Goal: Task Accomplishment & Management: Use online tool/utility

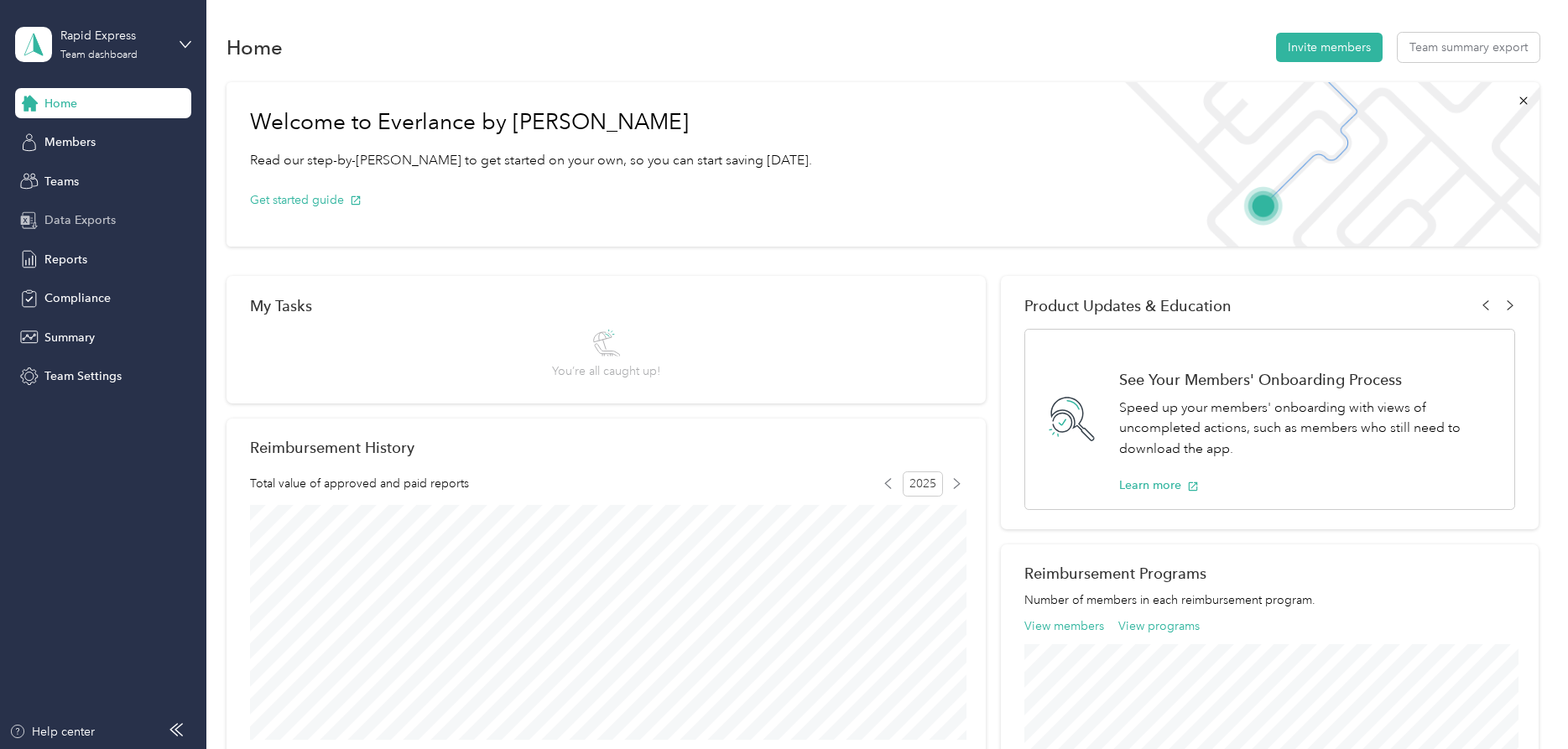
click at [100, 219] on span "Data Exports" at bounding box center [79, 220] width 71 height 18
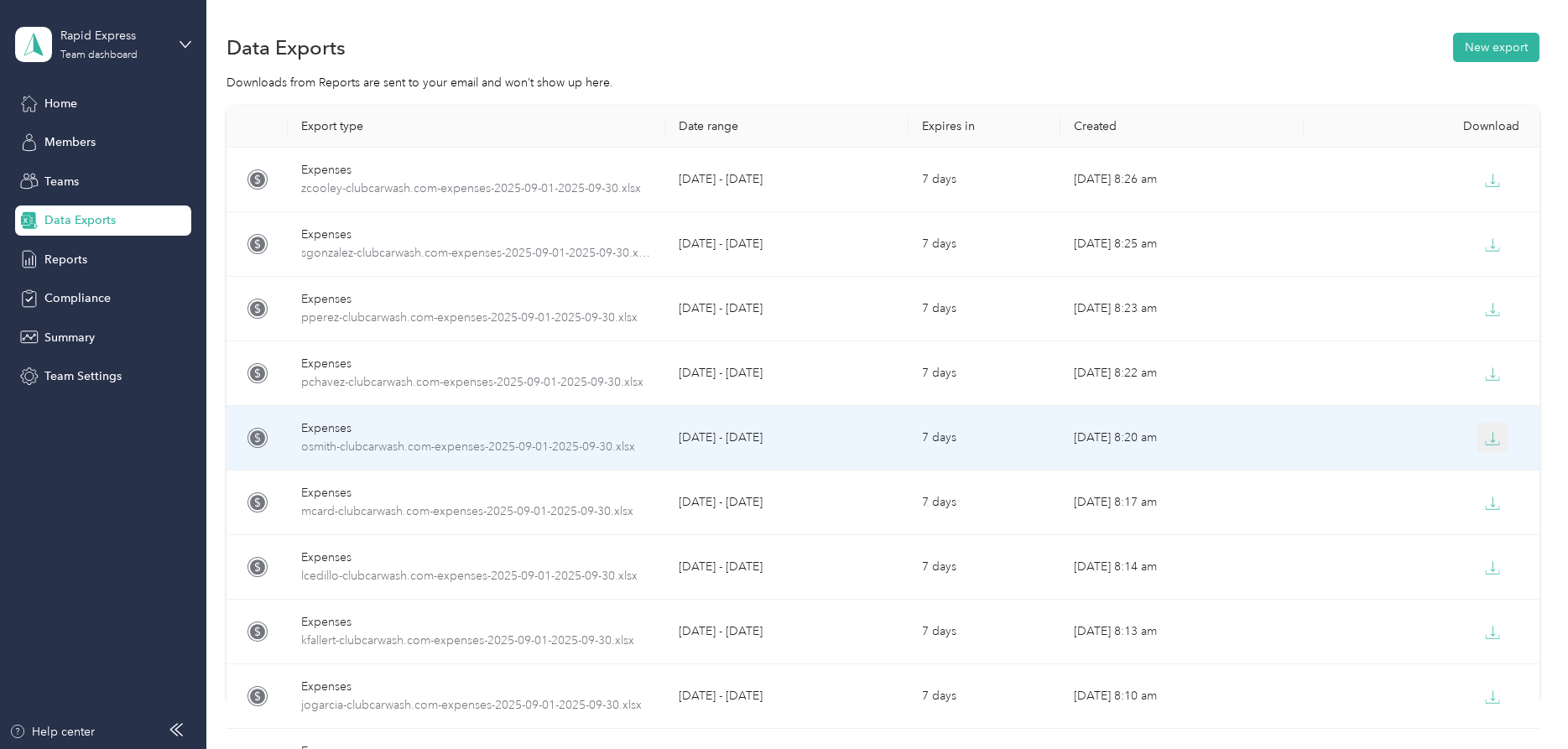
click at [1493, 441] on icon "button" at bounding box center [1491, 438] width 15 height 15
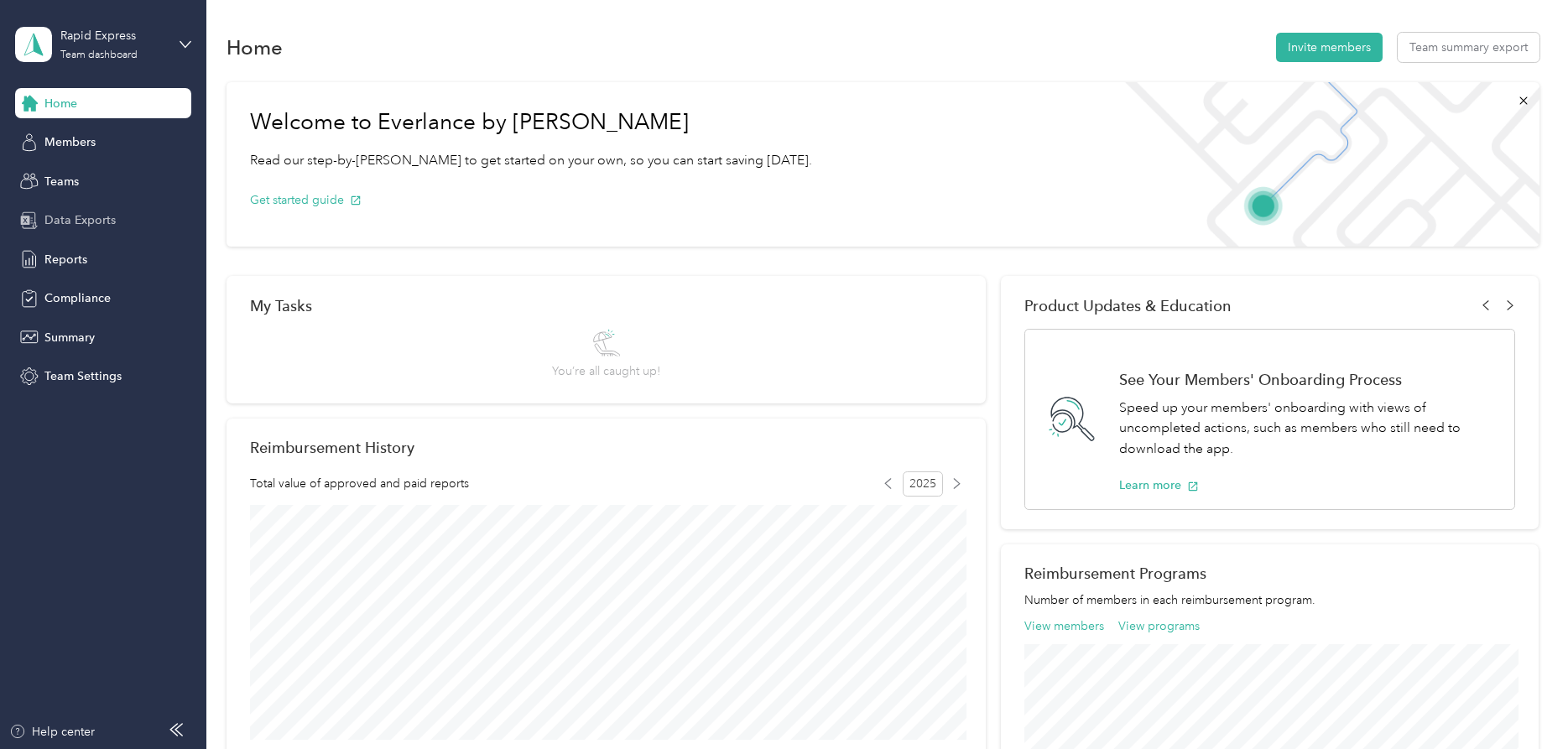
click at [89, 215] on span "Data Exports" at bounding box center [79, 220] width 71 height 18
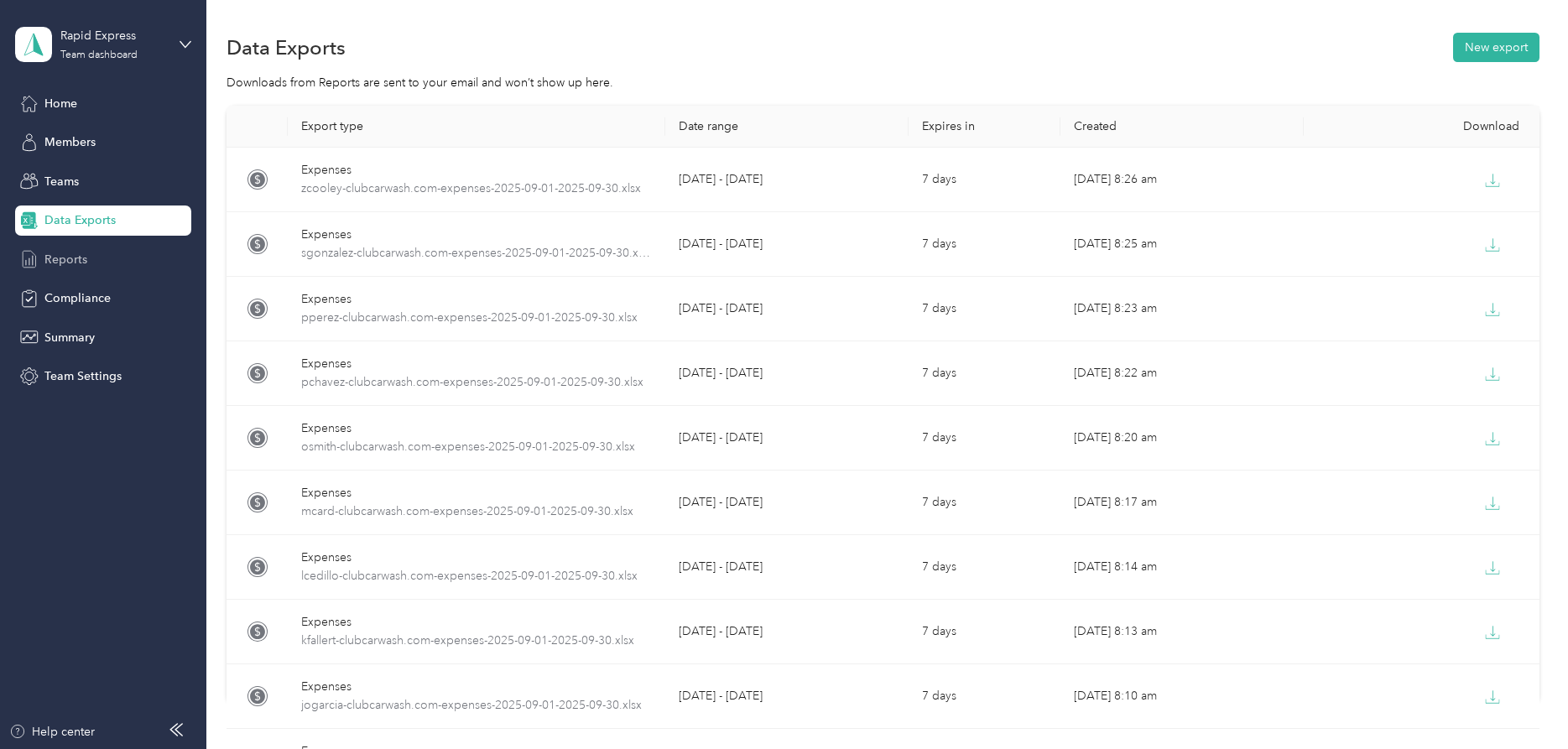
click at [61, 257] on span "Reports" at bounding box center [65, 260] width 43 height 18
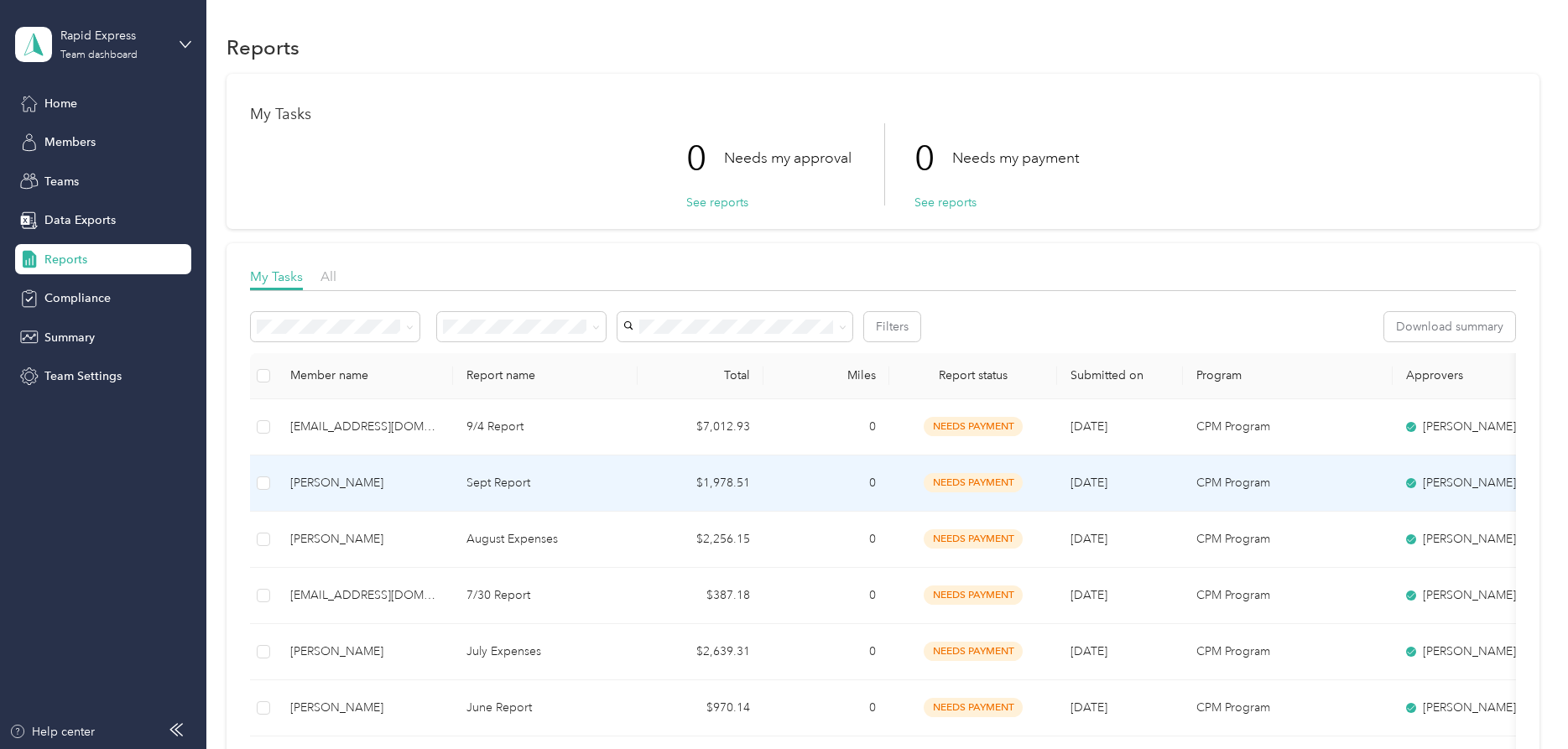
click at [509, 479] on p "Sept Report" at bounding box center [545, 483] width 158 height 19
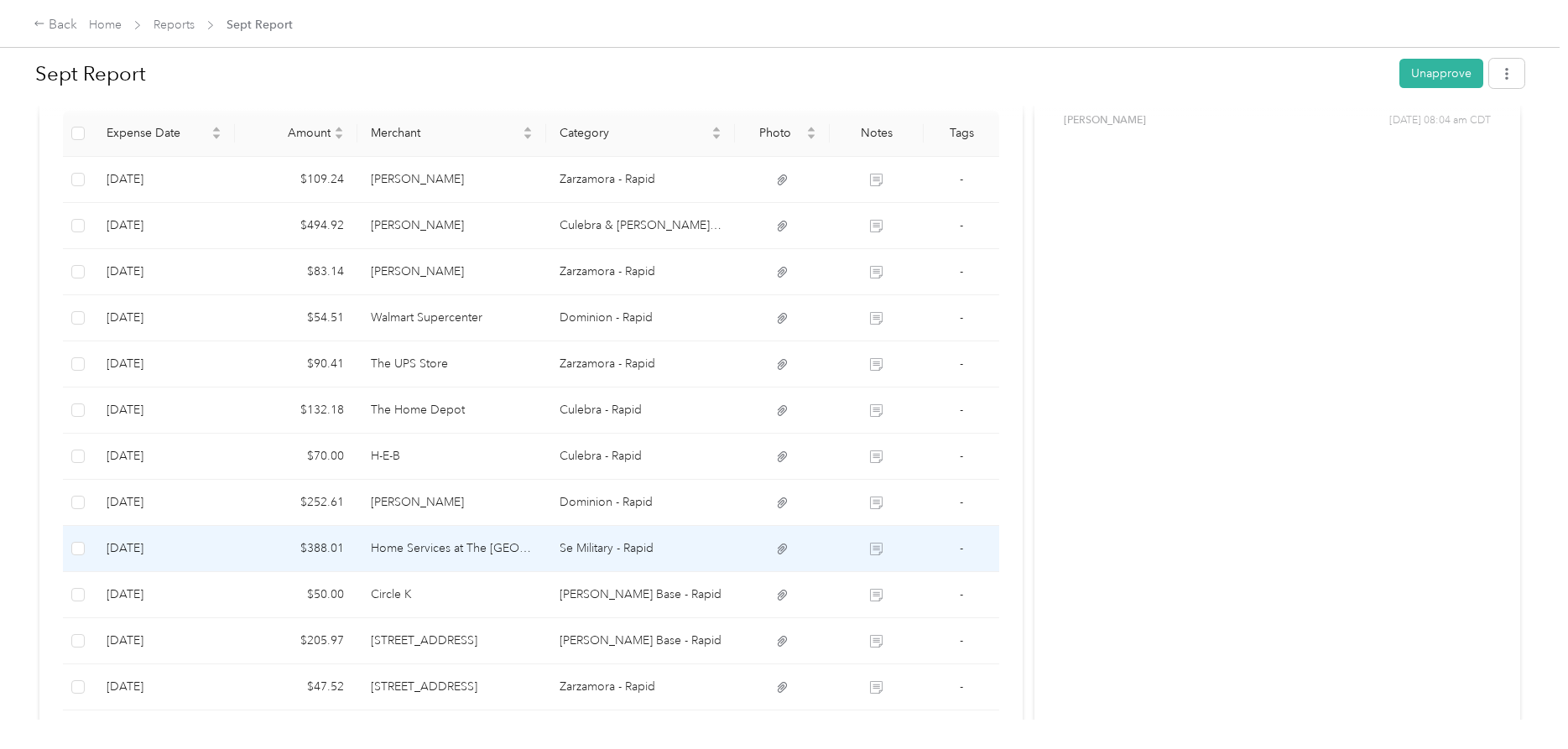
scroll to position [427, 0]
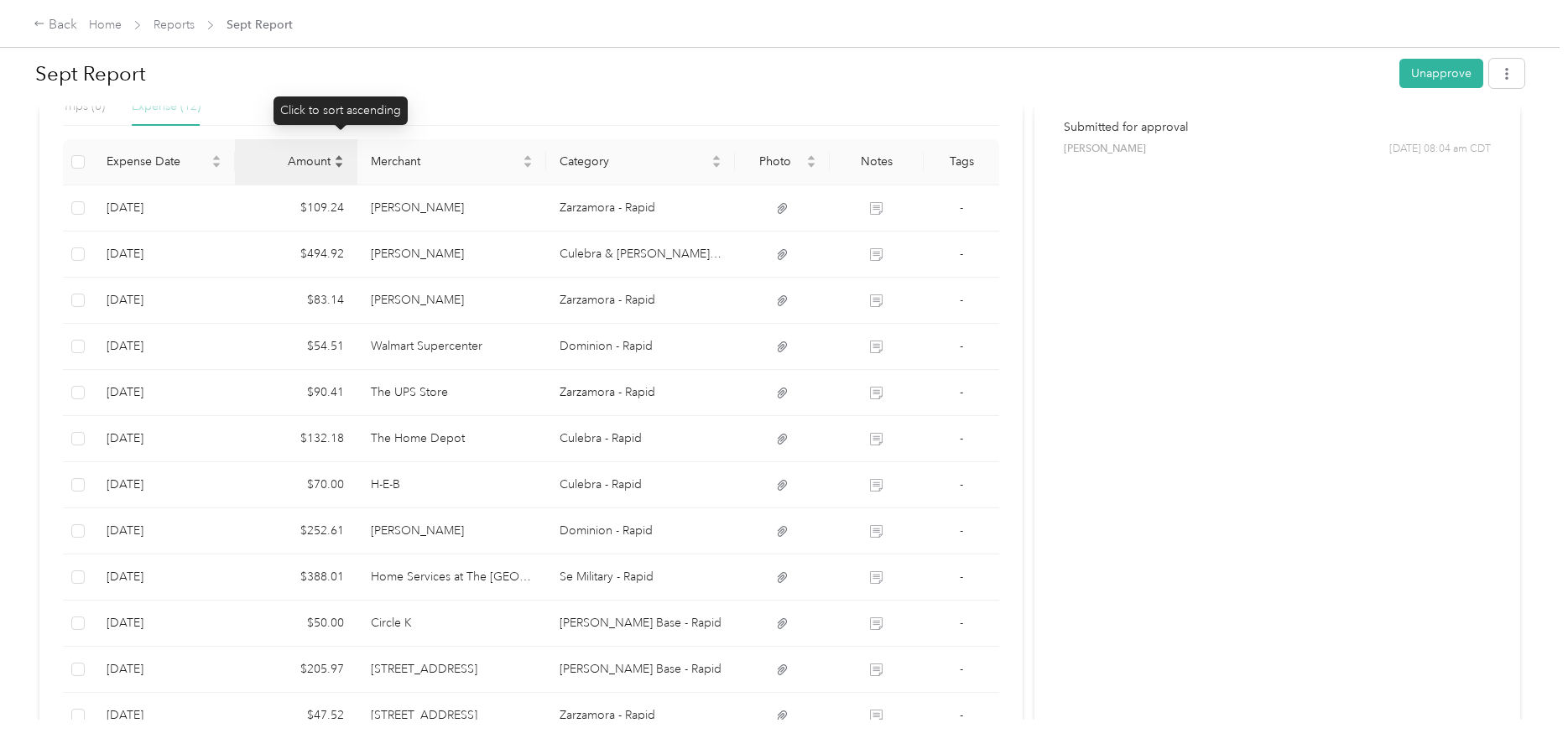
click at [338, 156] on icon "caret-up" at bounding box center [339, 158] width 7 height 4
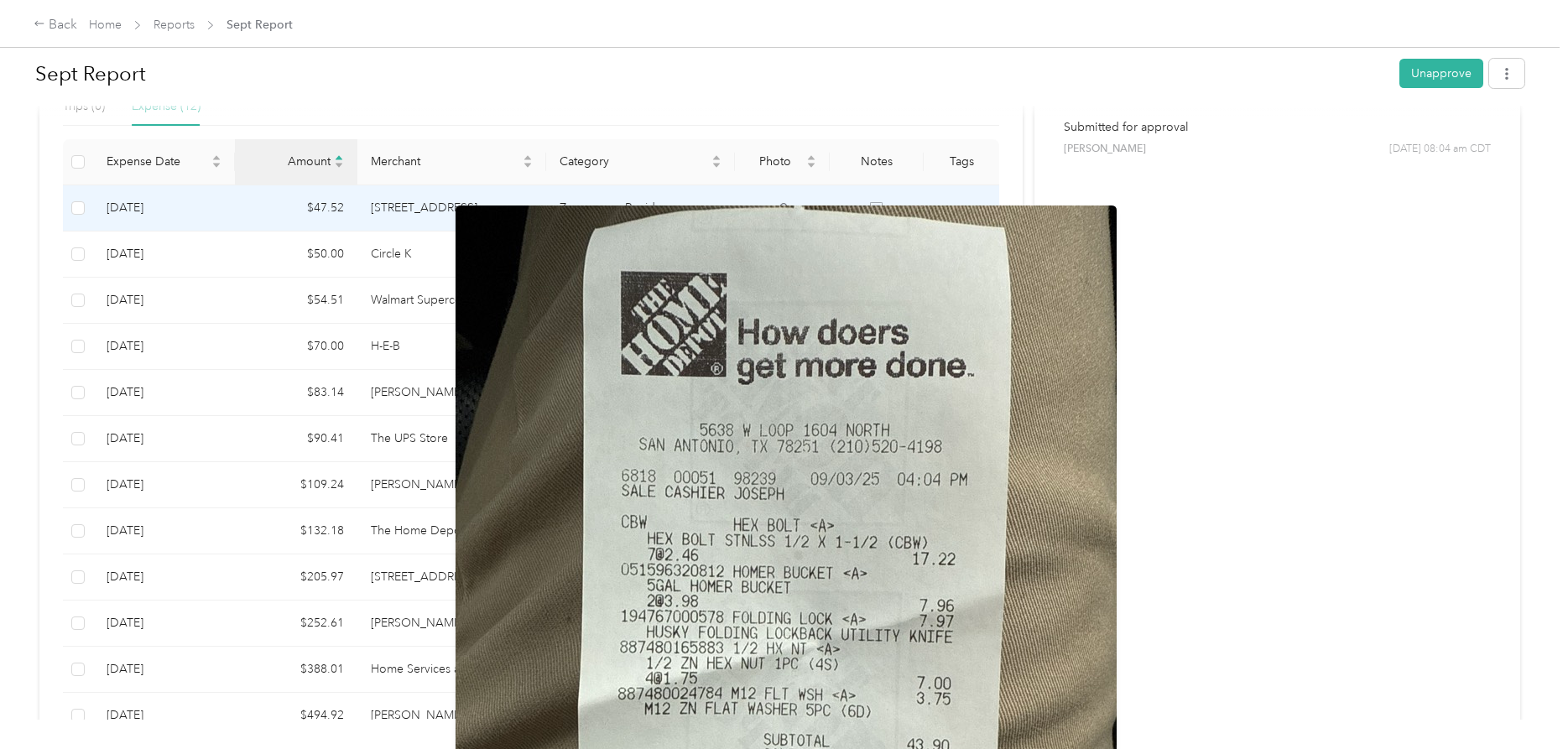
click at [784, 203] on icon at bounding box center [781, 208] width 10 height 11
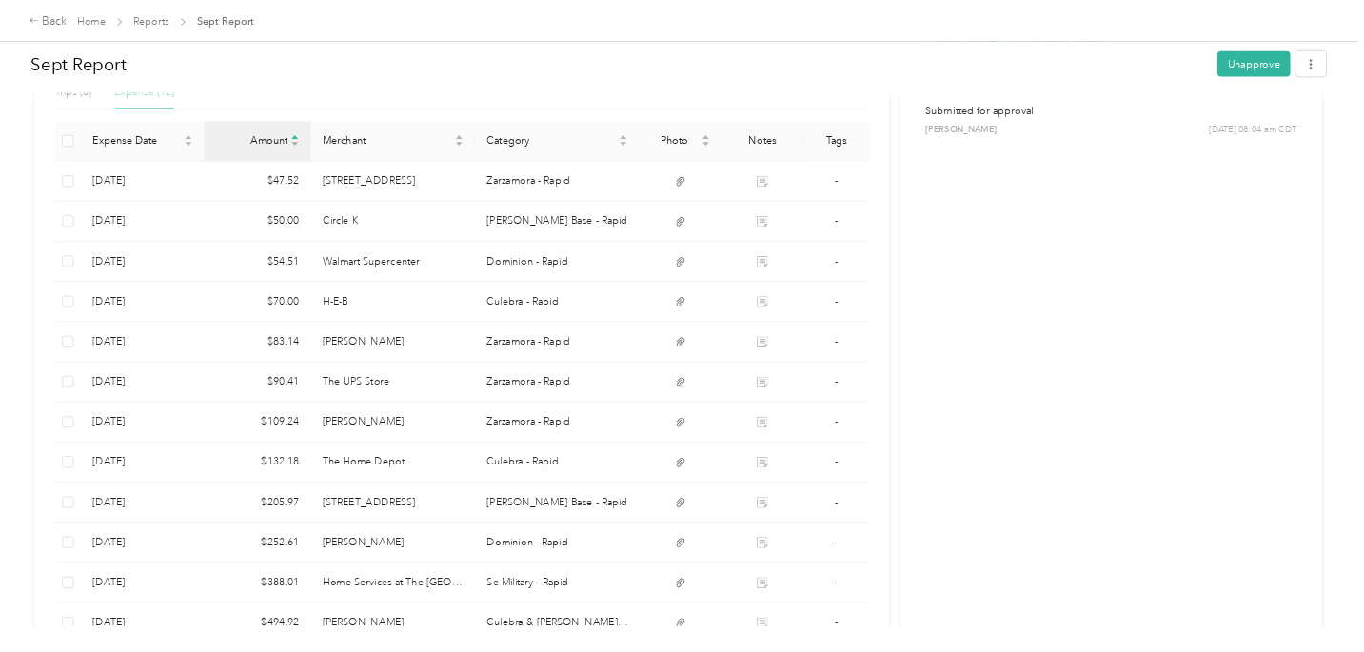
scroll to position [0, 0]
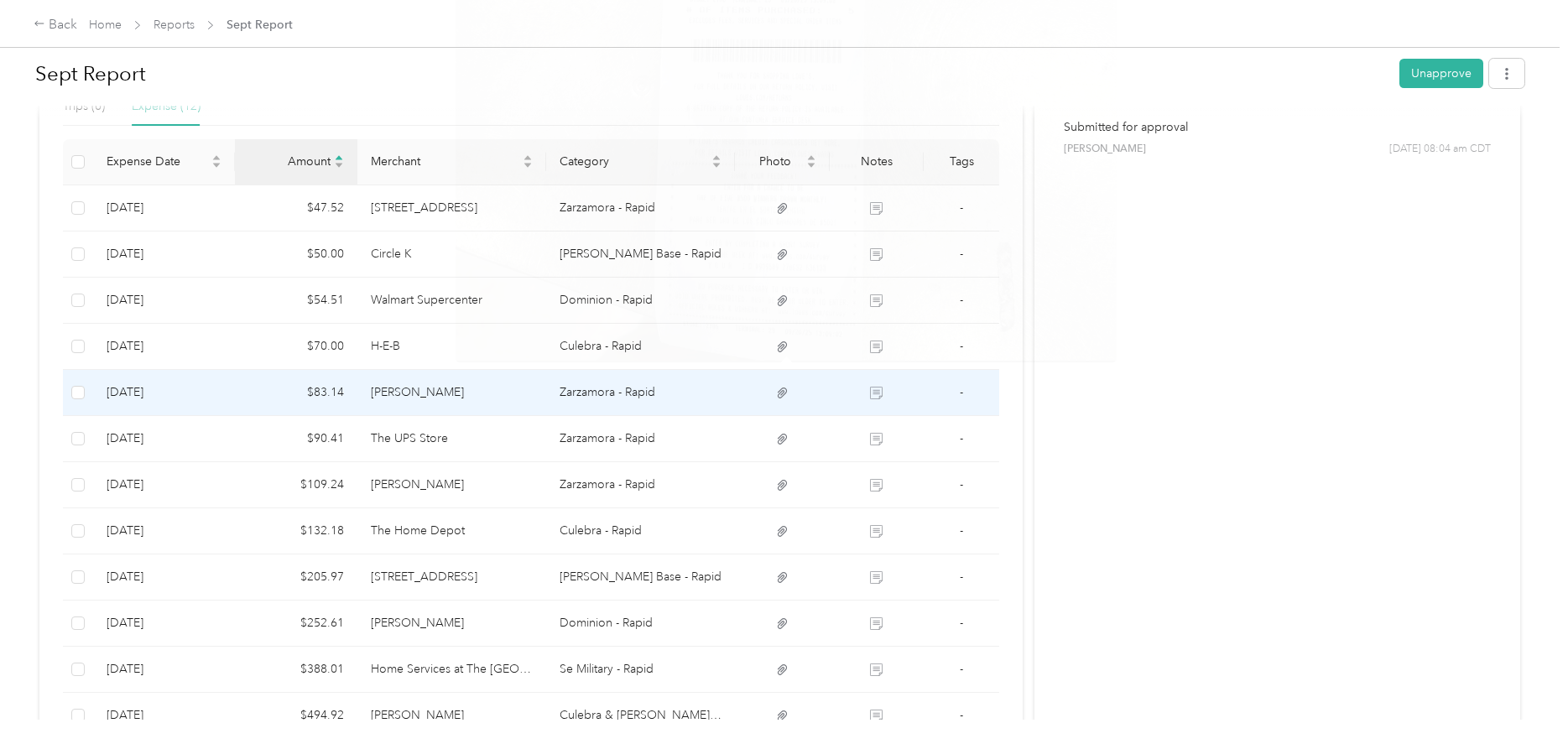
click at [786, 388] on icon at bounding box center [781, 393] width 10 height 11
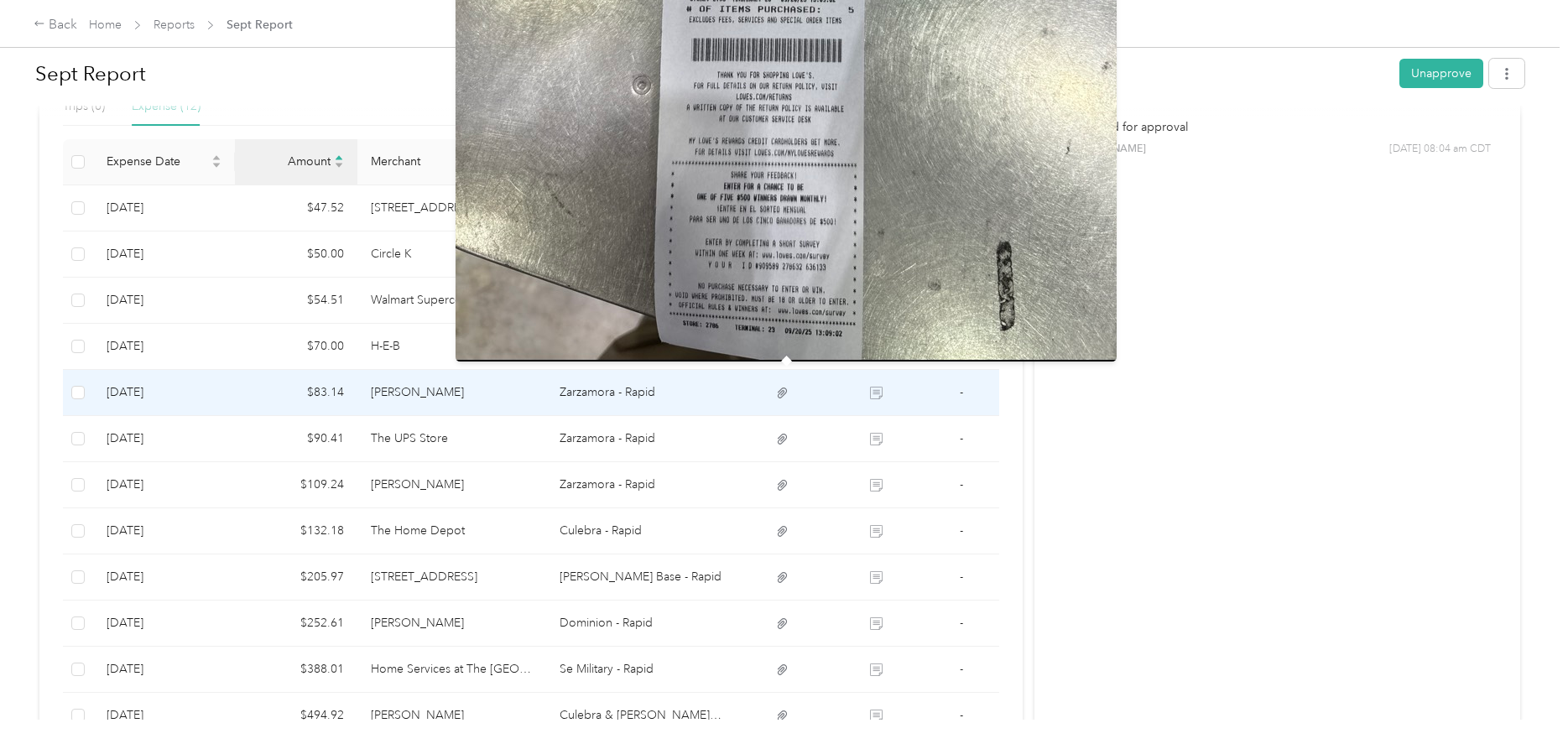
click at [787, 388] on icon at bounding box center [781, 393] width 10 height 11
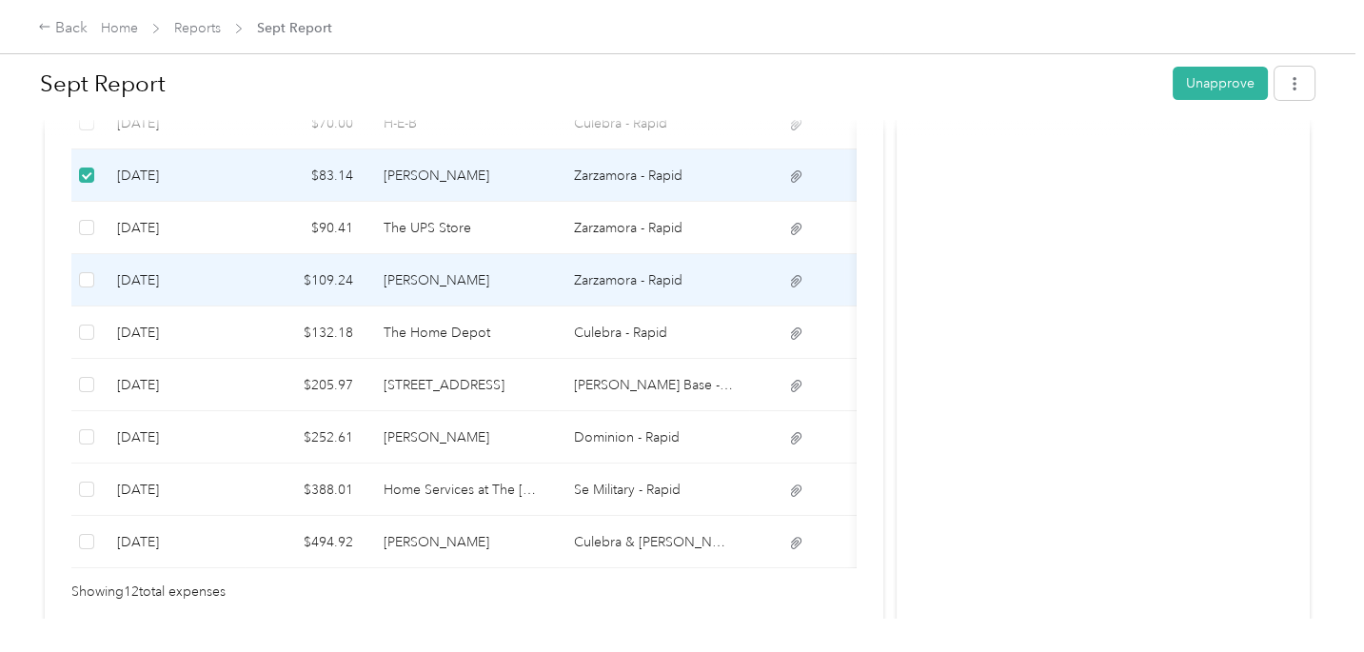
scroll to position [870, 0]
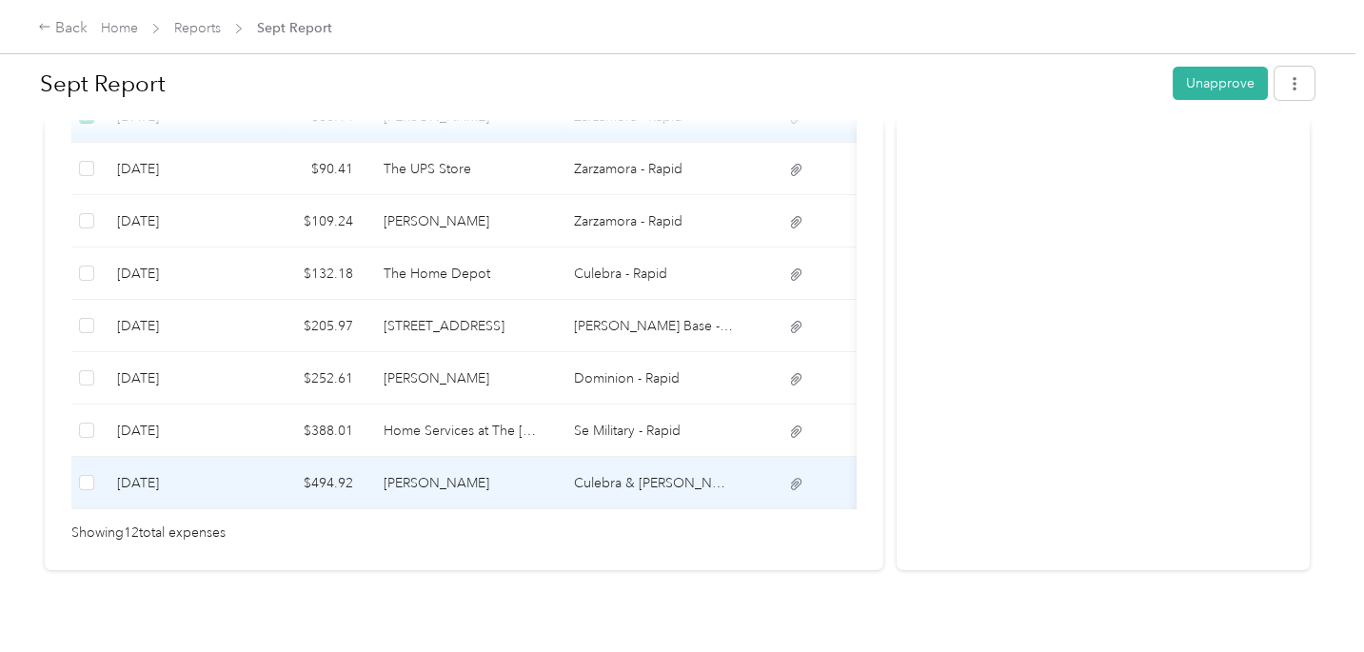
click at [794, 476] on icon at bounding box center [796, 484] width 17 height 17
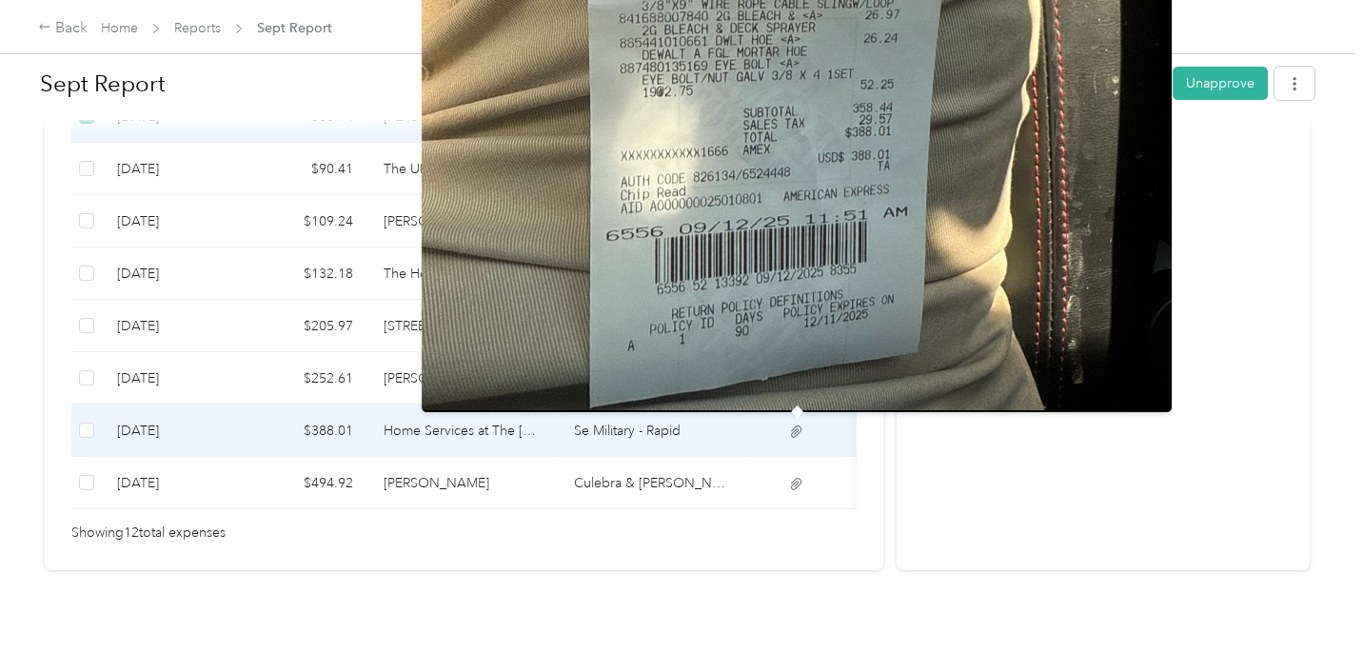
click at [797, 428] on icon at bounding box center [796, 431] width 11 height 12
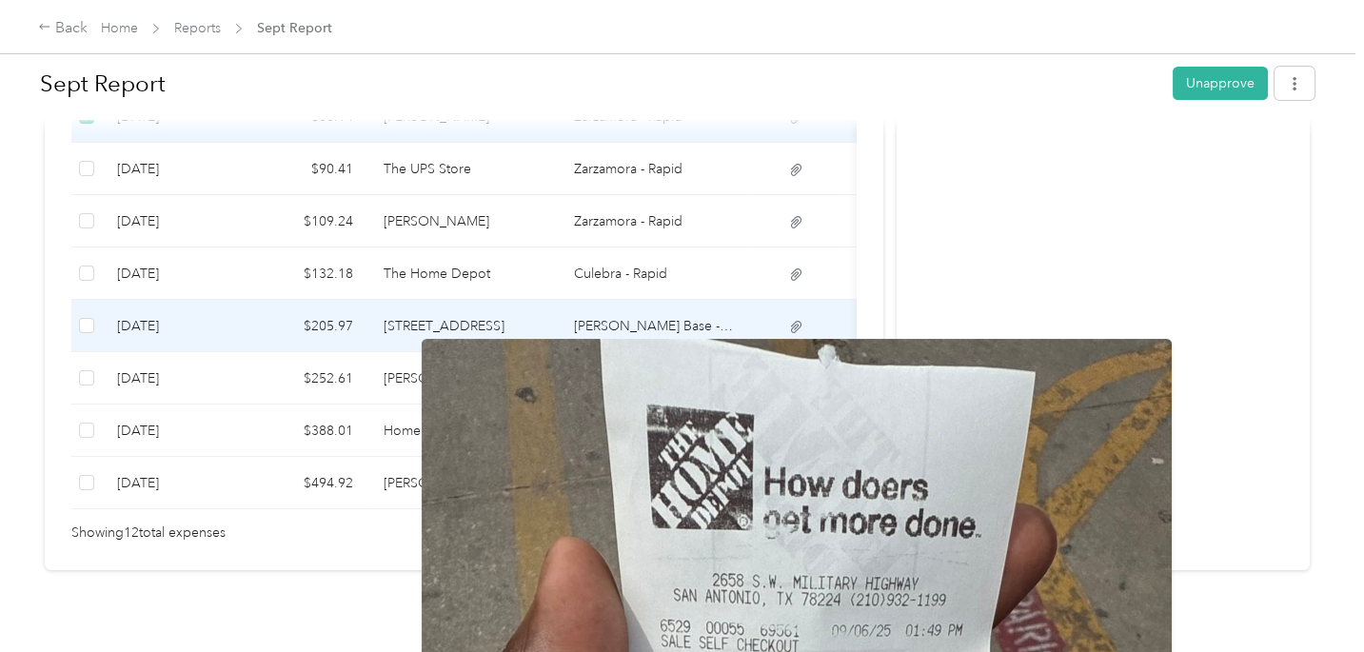
click at [795, 324] on icon at bounding box center [796, 327] width 17 height 17
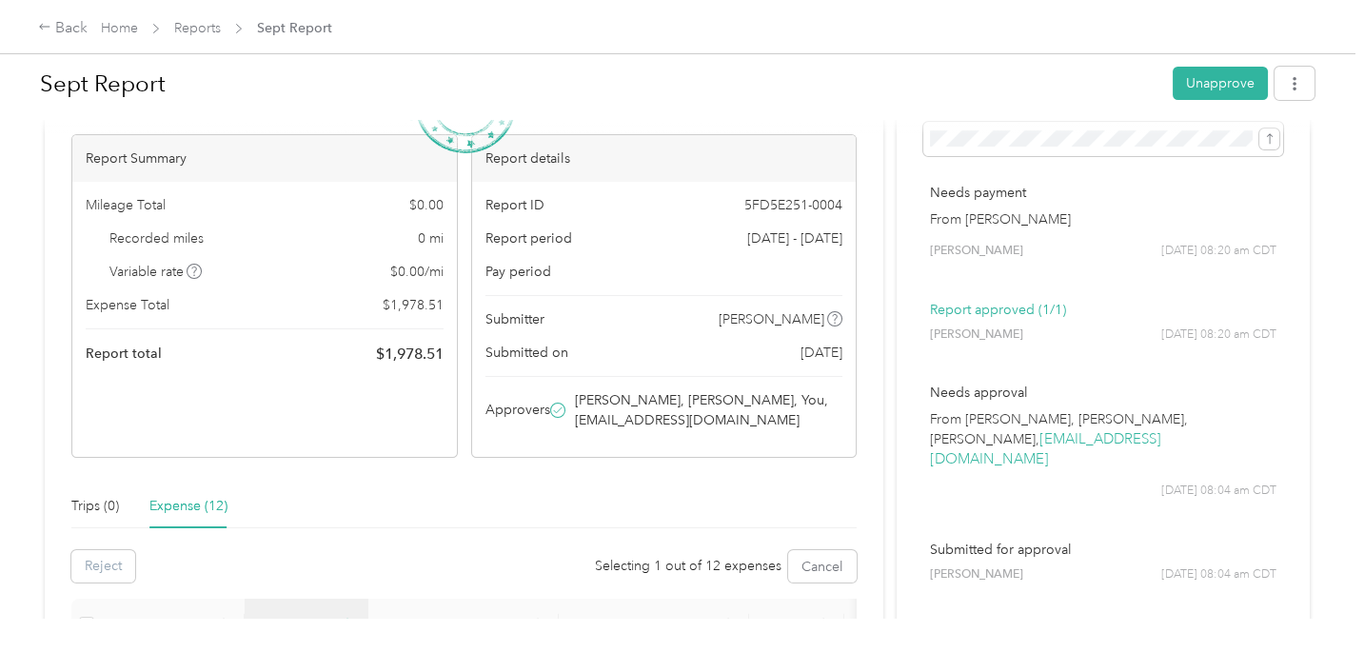
scroll to position [0, 0]
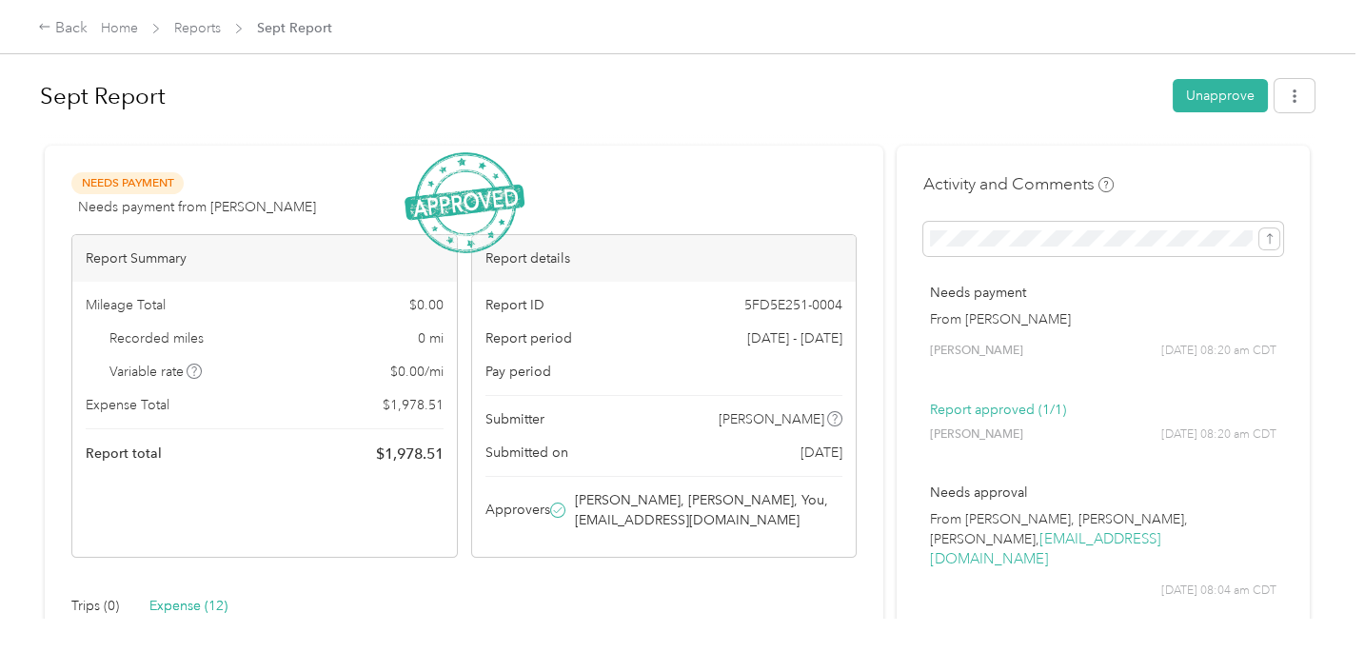
click at [184, 605] on div "Expense (12)" at bounding box center [188, 606] width 78 height 21
click at [179, 606] on div "Expense (12)" at bounding box center [188, 606] width 78 height 21
click at [118, 27] on link "Home" at bounding box center [119, 28] width 37 height 16
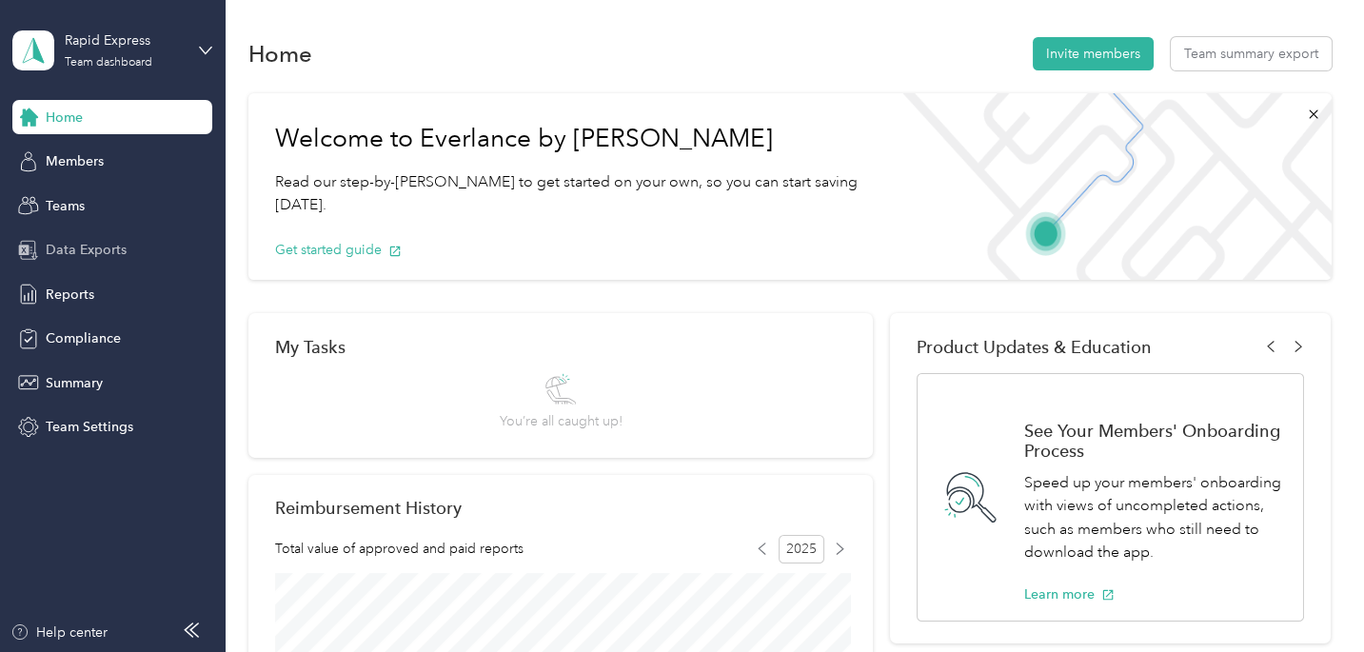
click at [78, 250] on span "Data Exports" at bounding box center [86, 250] width 81 height 20
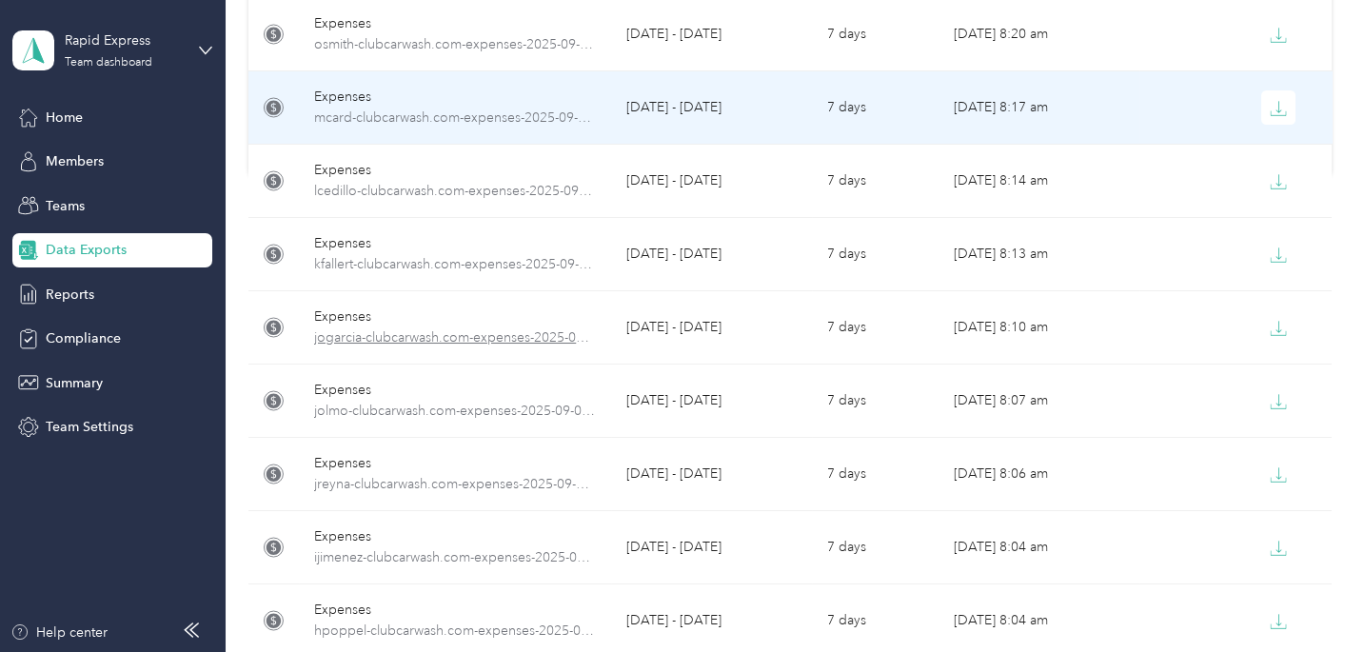
scroll to position [482, 0]
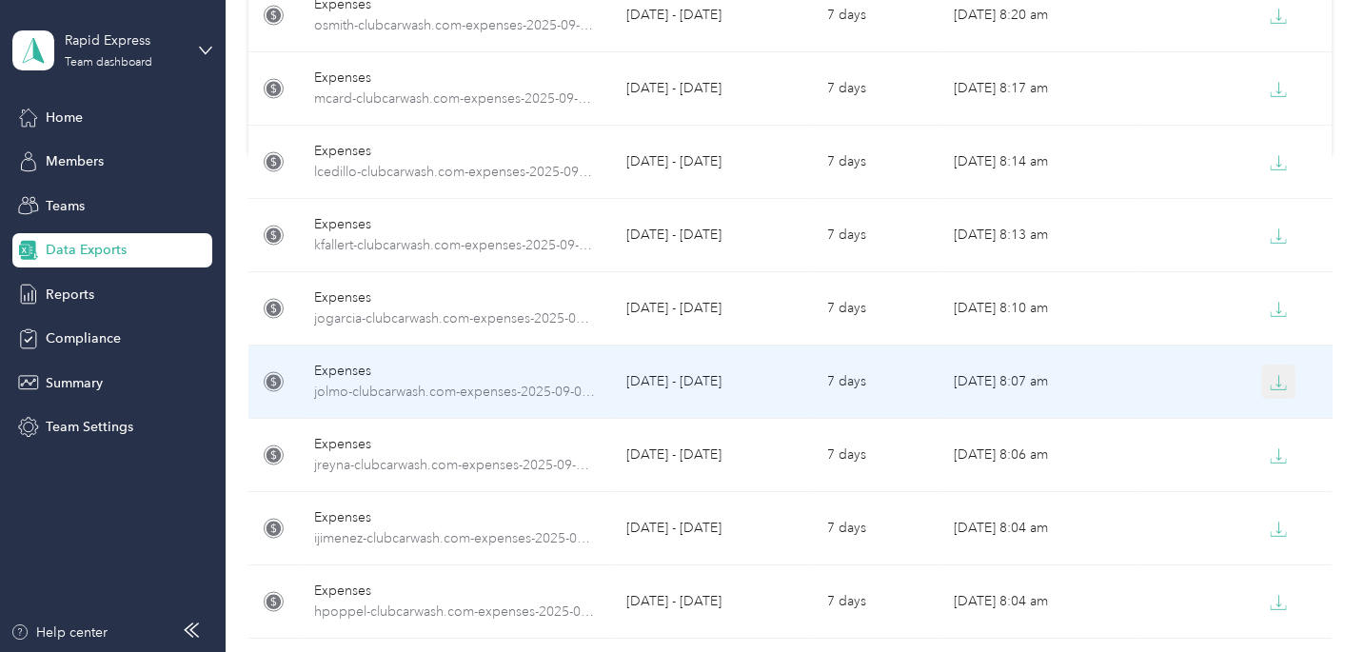
click at [1279, 379] on icon "button" at bounding box center [1279, 380] width 6 height 11
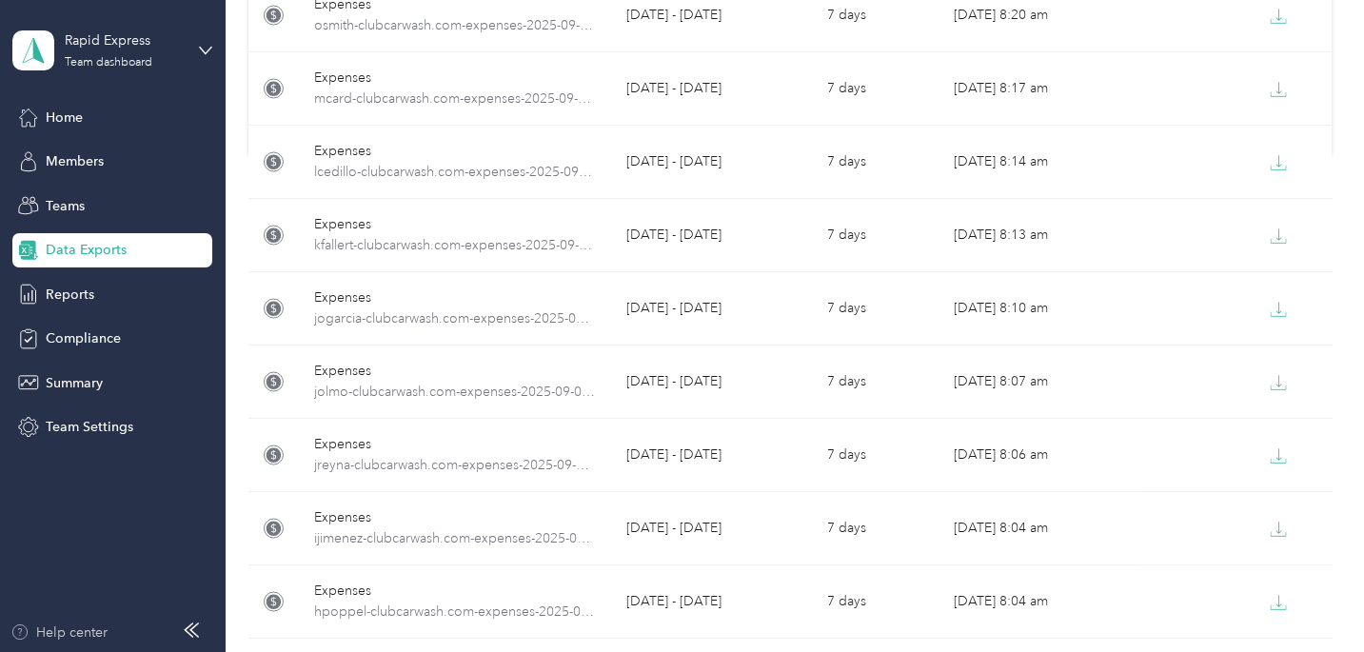
click at [77, 627] on div "Help center" at bounding box center [58, 632] width 97 height 20
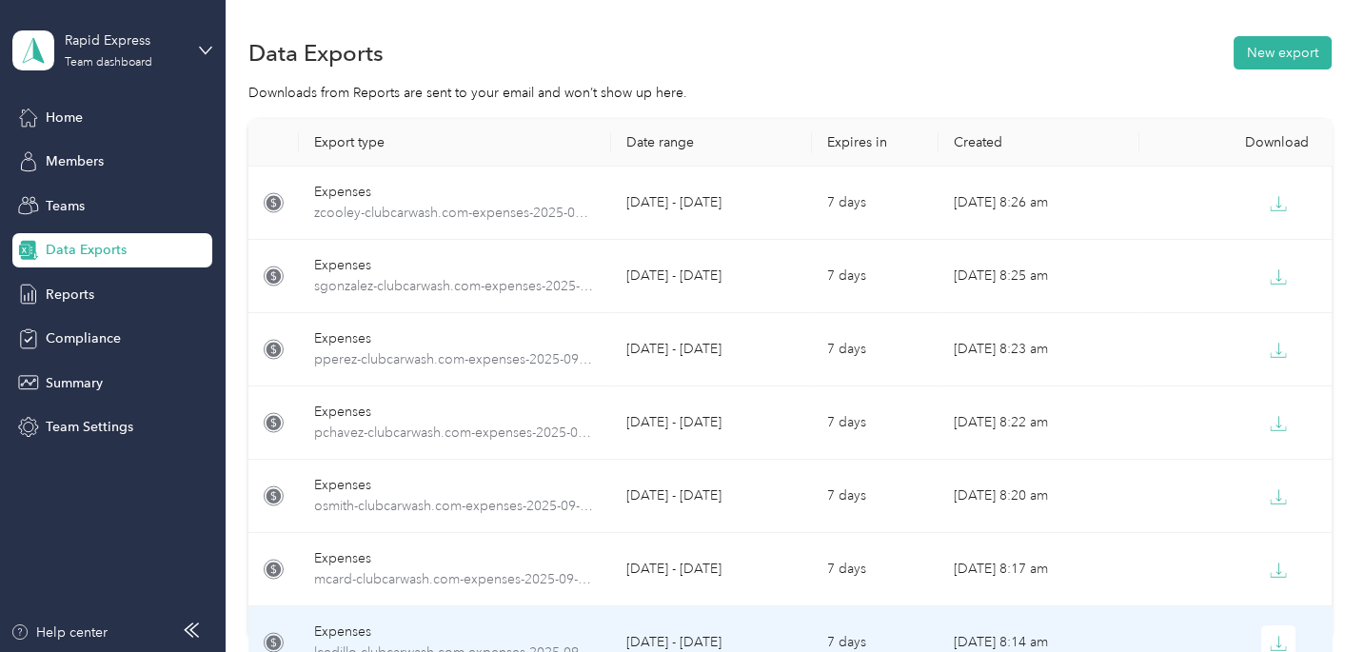
scroll to position [0, 0]
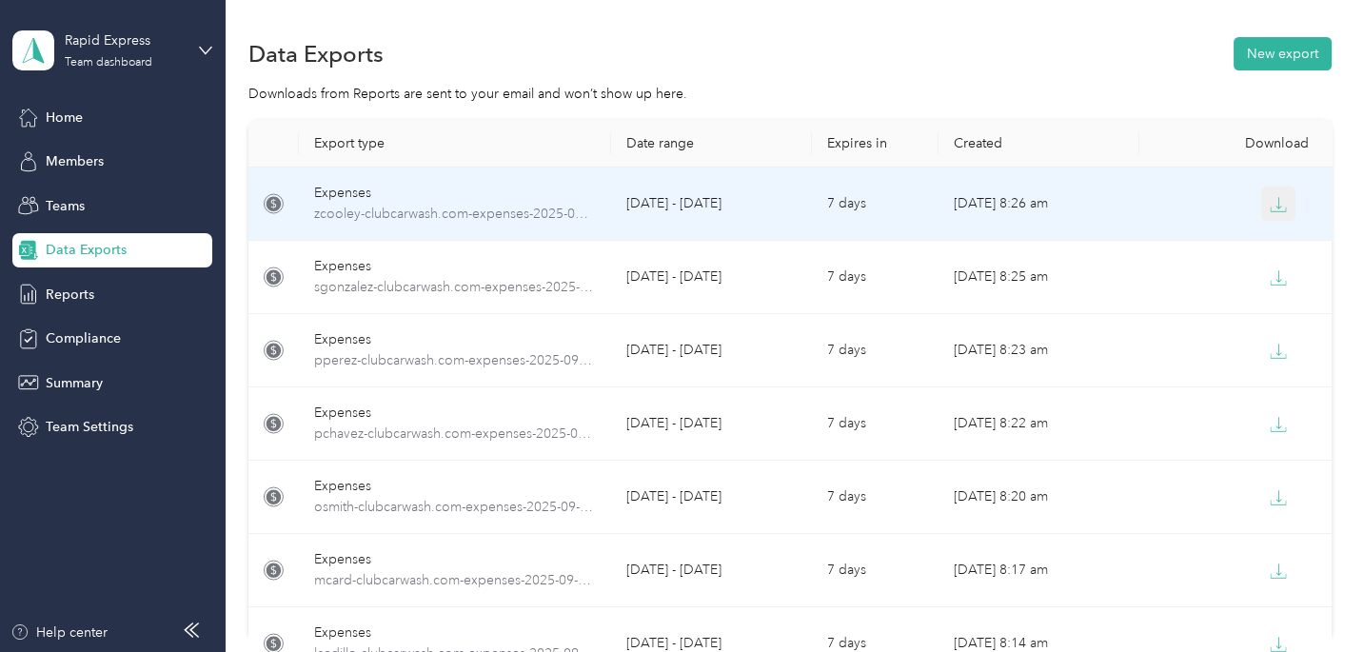
click at [1286, 209] on icon "button" at bounding box center [1277, 204] width 17 height 17
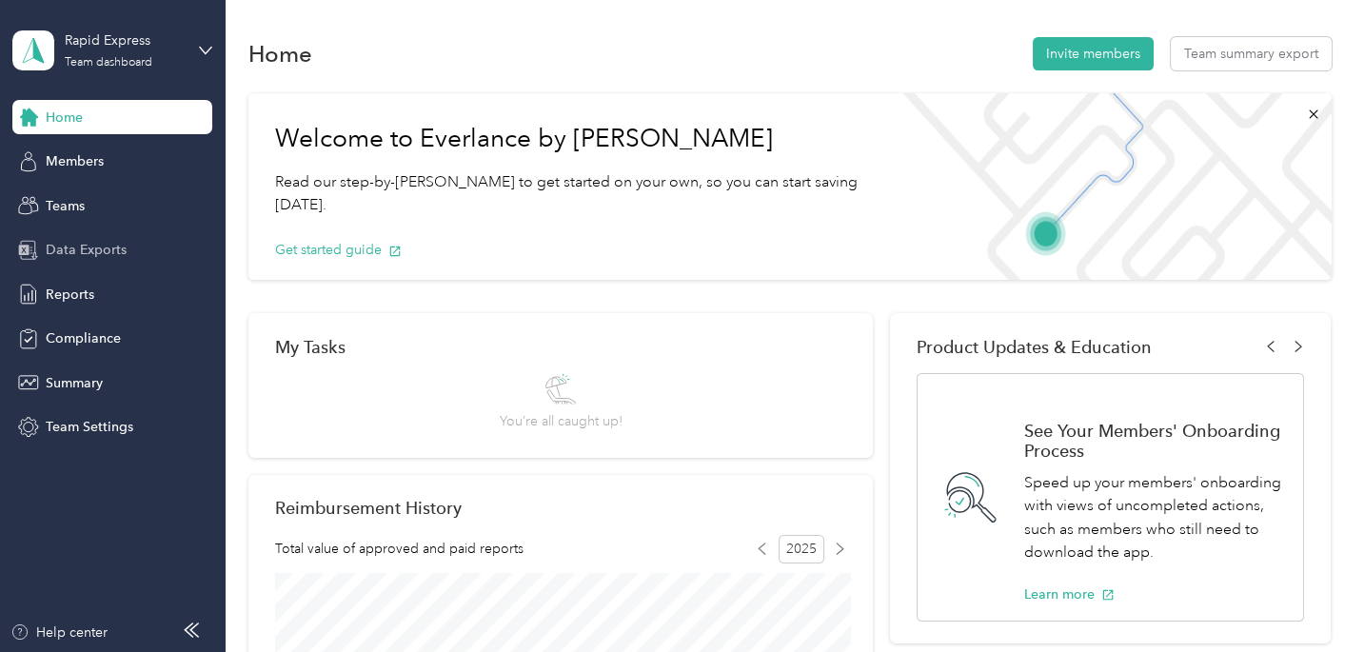
click at [74, 248] on span "Data Exports" at bounding box center [86, 250] width 81 height 20
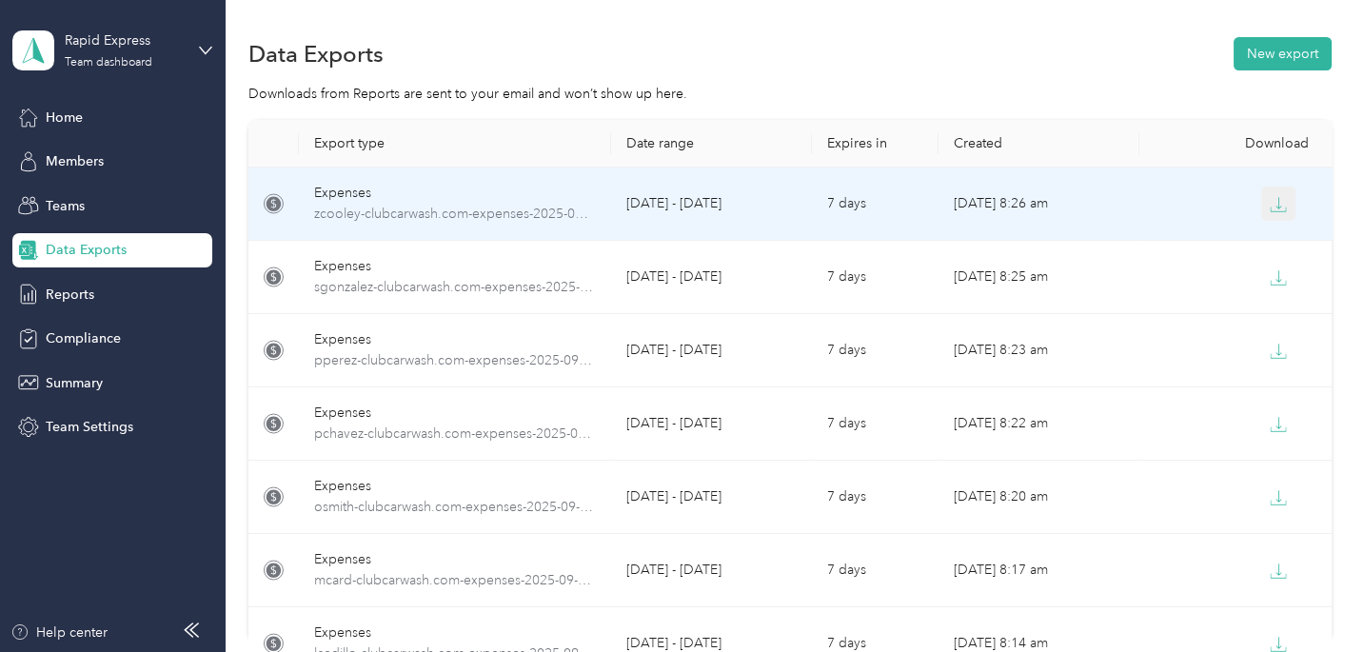
click at [1281, 206] on icon "button" at bounding box center [1277, 204] width 17 height 17
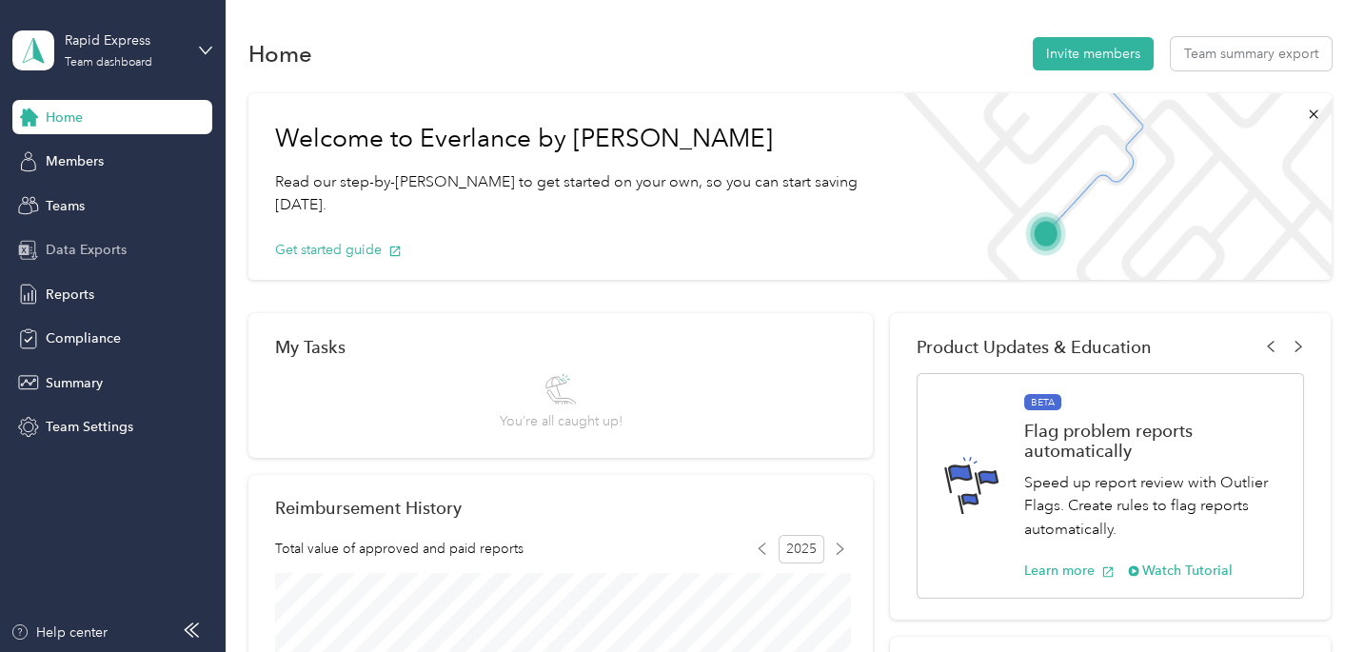
click at [73, 249] on span "Data Exports" at bounding box center [86, 250] width 81 height 20
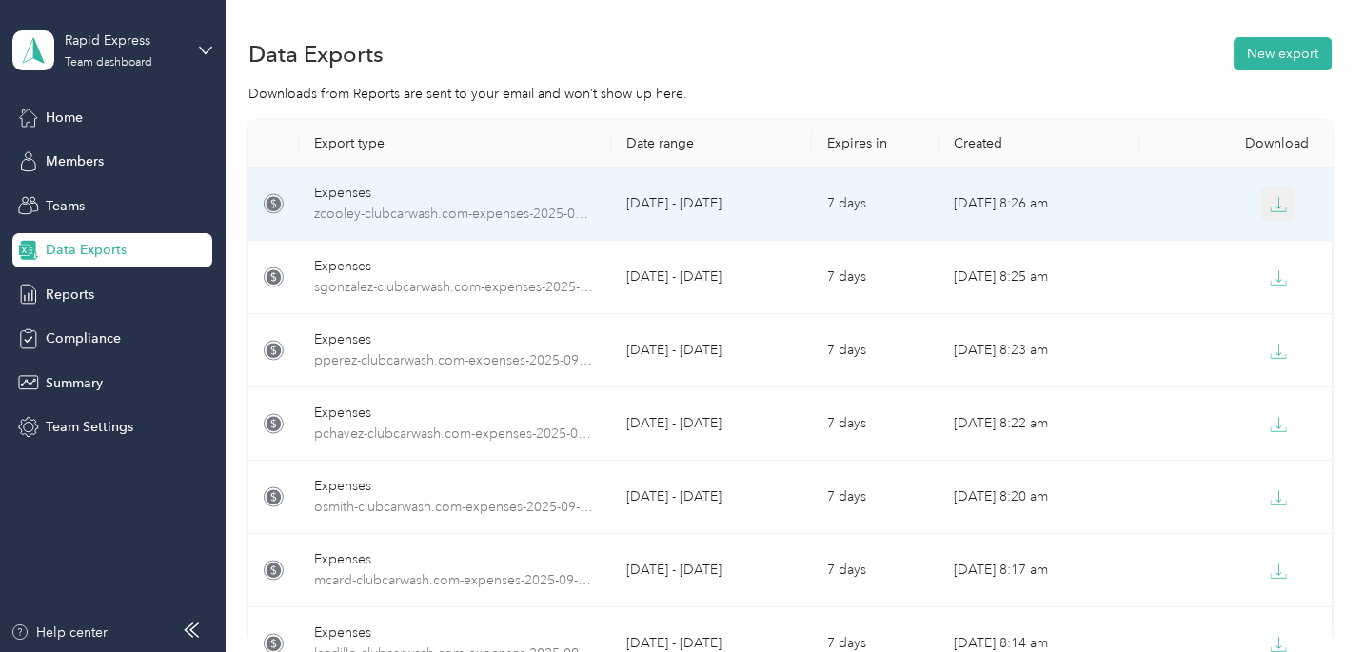
click at [1280, 206] on icon "button" at bounding box center [1277, 204] width 17 height 17
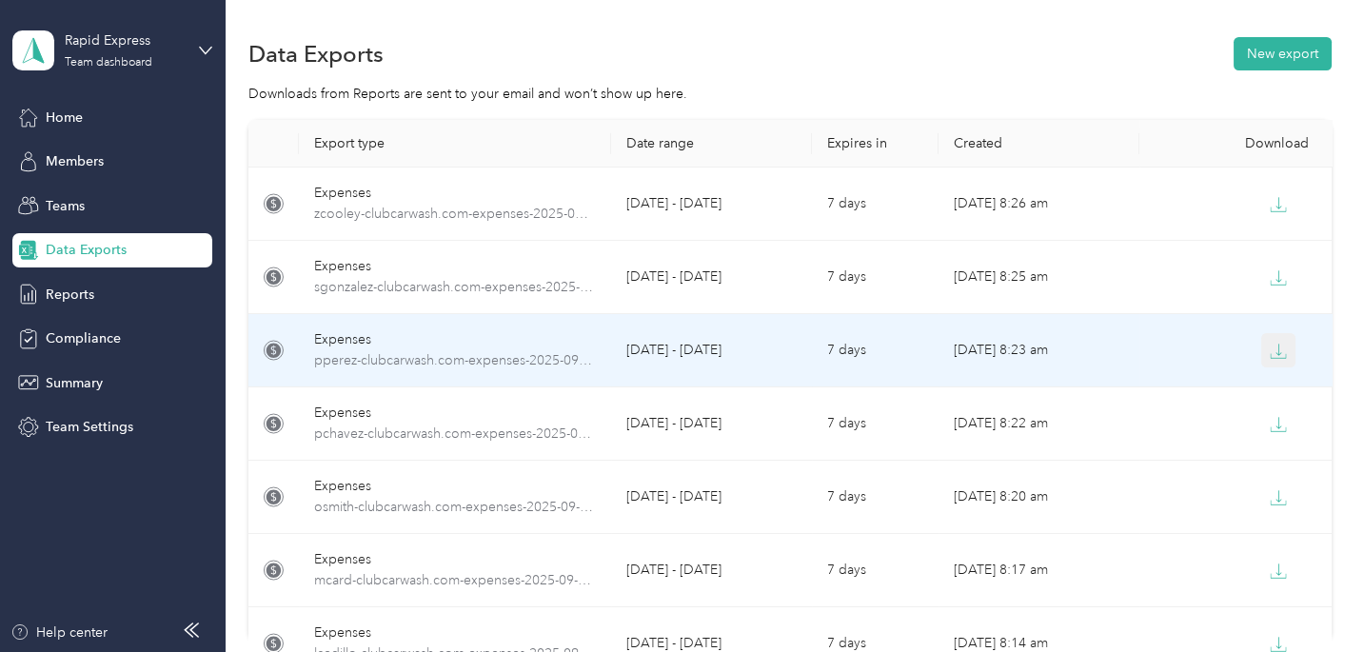
click at [1278, 354] on icon "button" at bounding box center [1279, 349] width 6 height 11
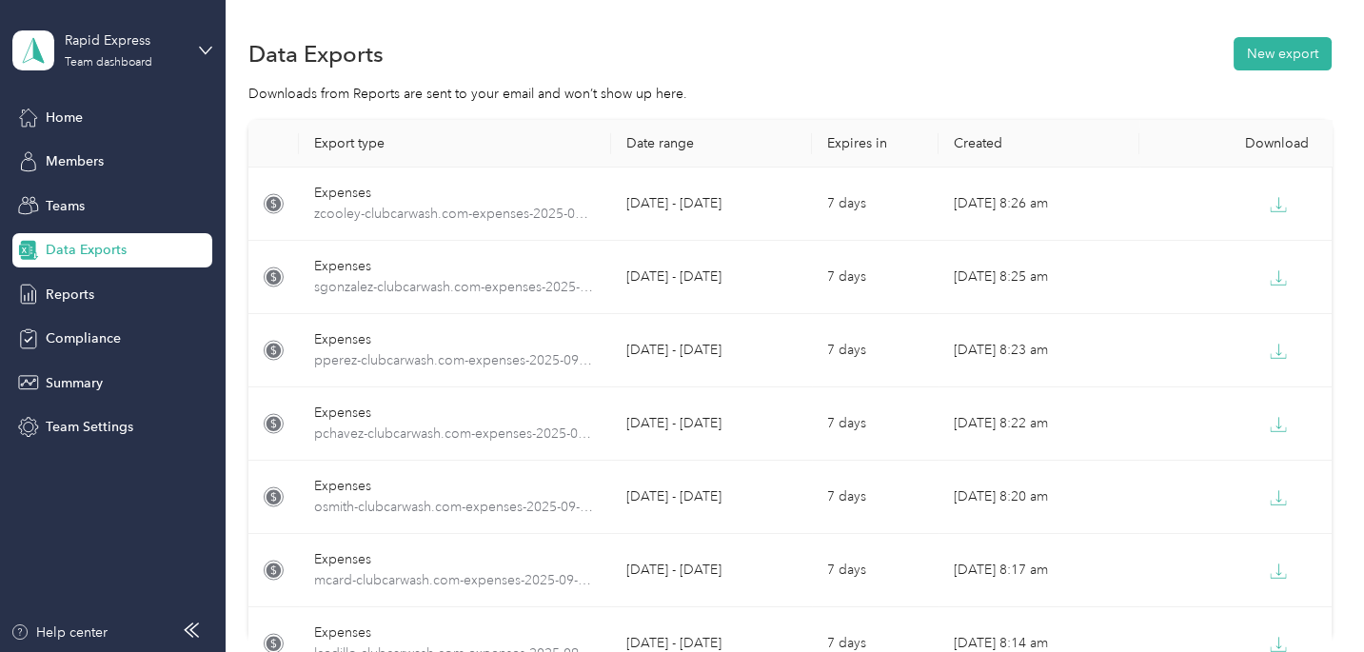
click at [835, 29] on div "Data Exports New export Downloads from Reports are sent to your email and won’t…" at bounding box center [790, 406] width 1129 height 812
click at [1293, 44] on button "New export" at bounding box center [1282, 53] width 98 height 33
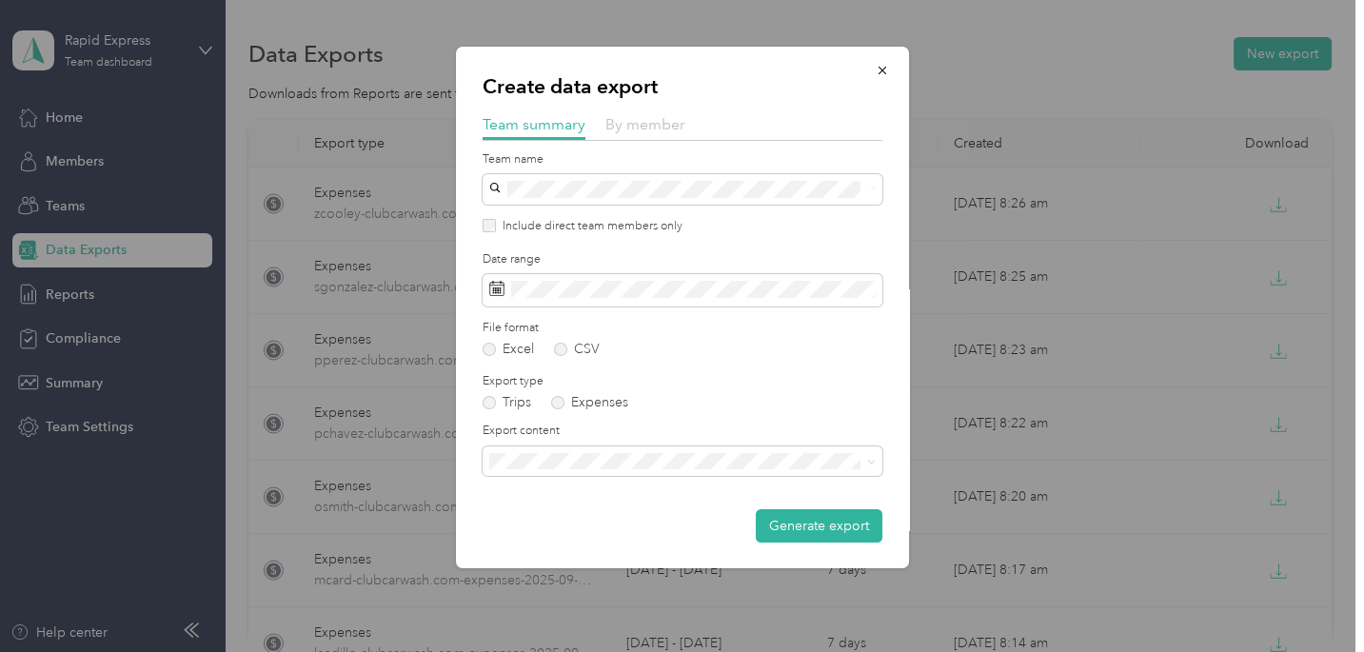
click at [639, 126] on span "By member" at bounding box center [645, 124] width 80 height 18
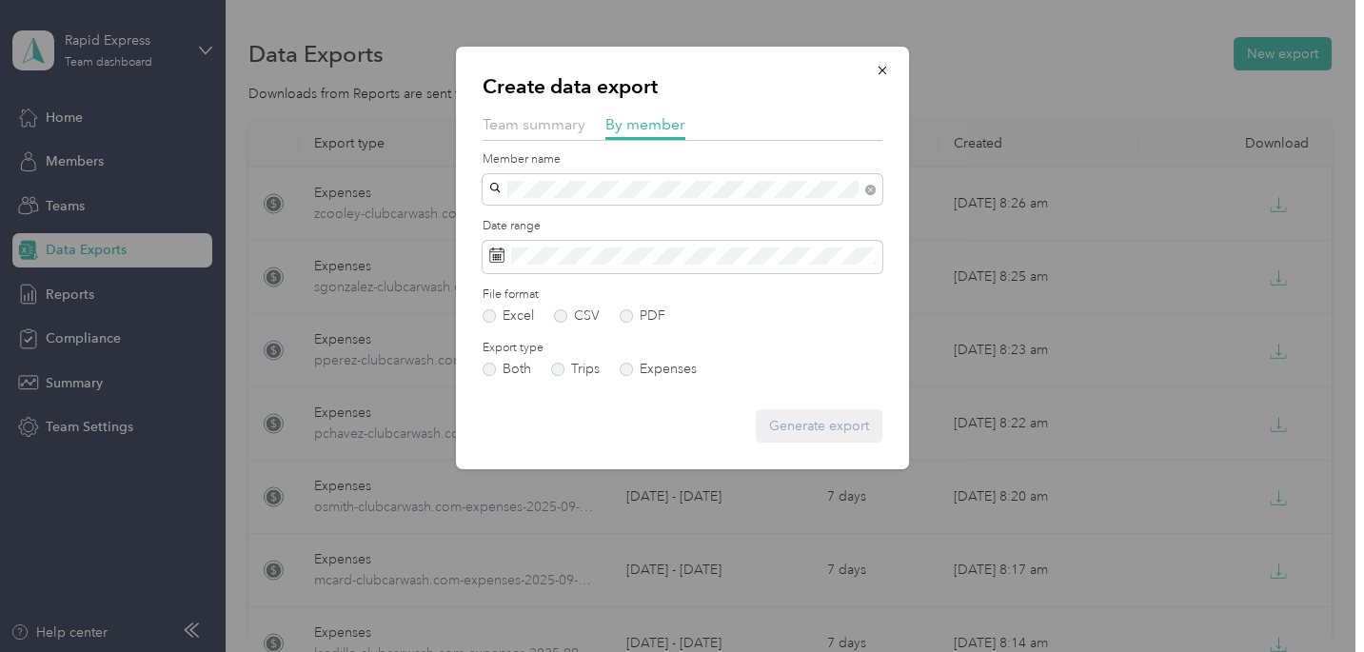
click at [505, 213] on div "Adam Fickey" at bounding box center [681, 222] width 373 height 20
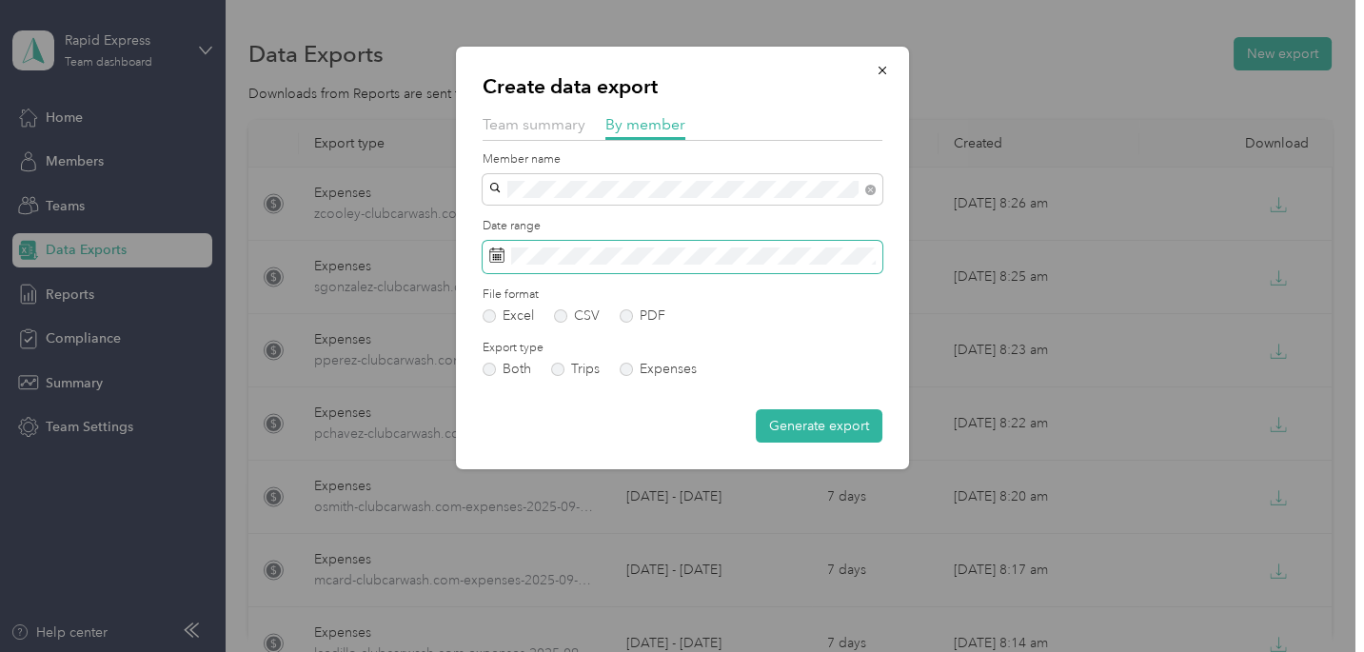
click at [545, 265] on span at bounding box center [682, 257] width 400 height 32
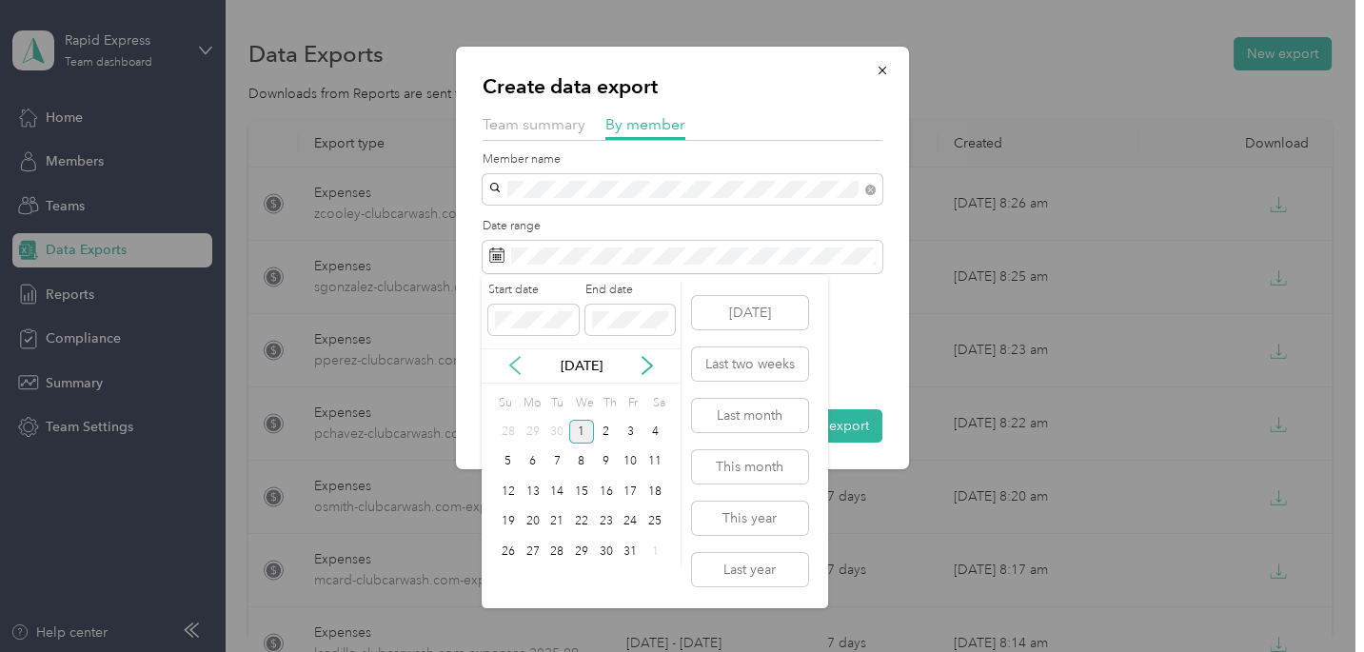
click at [512, 367] on icon at bounding box center [515, 365] width 10 height 17
drag, startPoint x: 532, startPoint y: 429, endPoint x: 538, endPoint y: 471, distance: 42.3
click at [534, 431] on div "1" at bounding box center [533, 432] width 25 height 24
click at [555, 549] on div "30" at bounding box center [556, 552] width 25 height 24
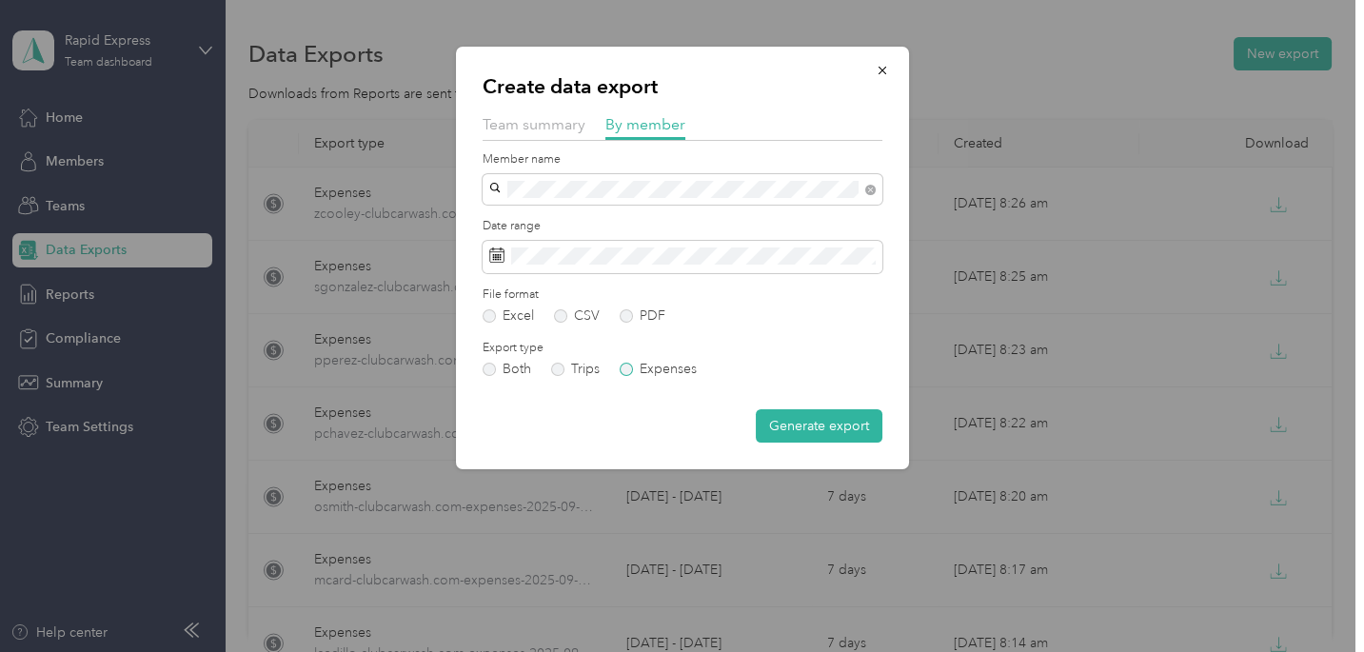
click at [647, 370] on label "Expenses" at bounding box center [657, 369] width 77 height 13
click at [830, 424] on button "Generate export" at bounding box center [819, 425] width 127 height 33
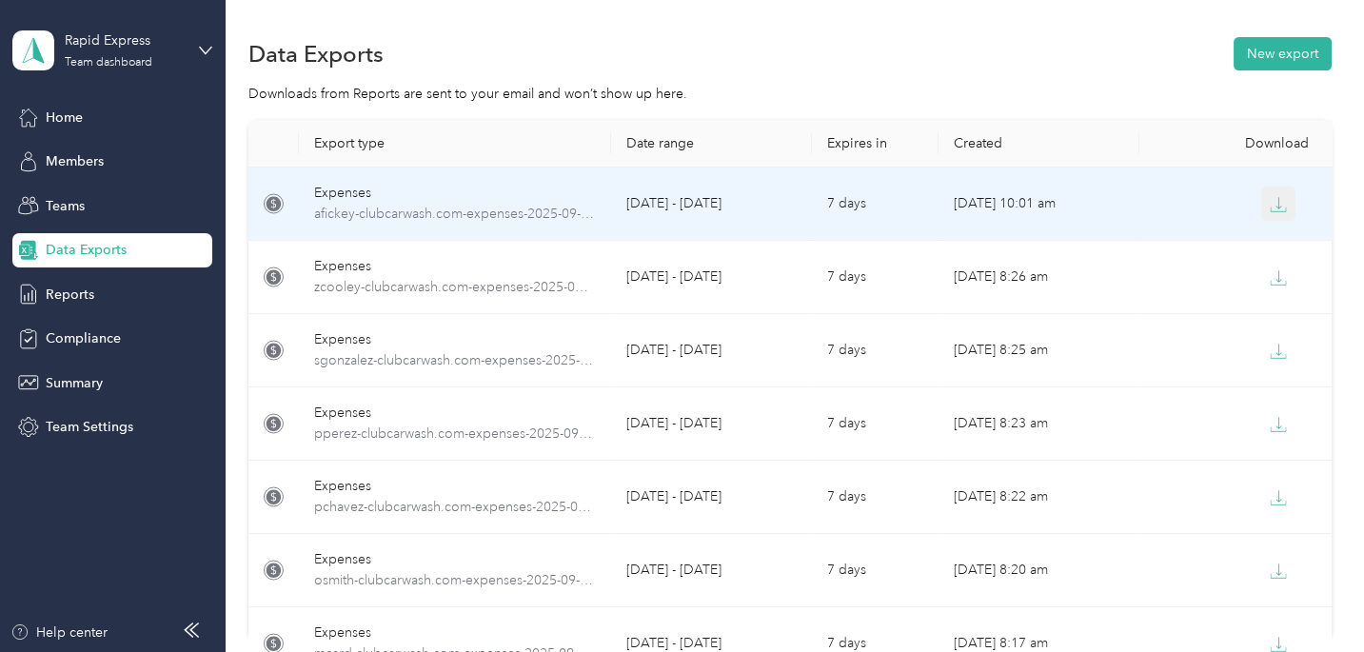
click at [1274, 206] on icon "button" at bounding box center [1277, 204] width 17 height 17
